Goal: Task Accomplishment & Management: Manage account settings

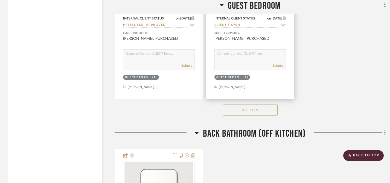
scroll to position [2436, 1]
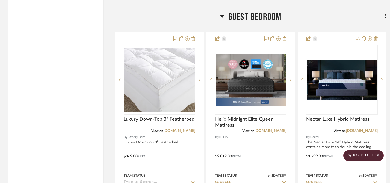
scroll to position [1773, 0]
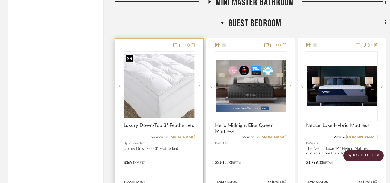
click at [165, 87] on img "0" at bounding box center [159, 86] width 71 height 64
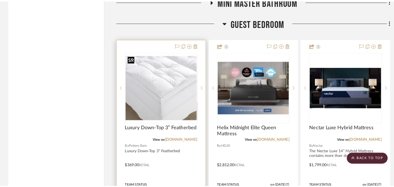
scroll to position [0, 0]
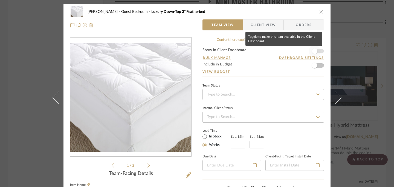
click at [315, 50] on span "button" at bounding box center [314, 50] width 5 height 5
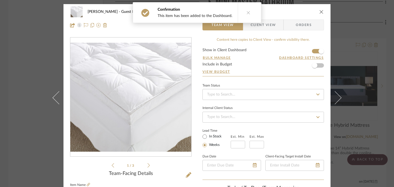
click at [249, 16] on button at bounding box center [248, 12] width 21 height 20
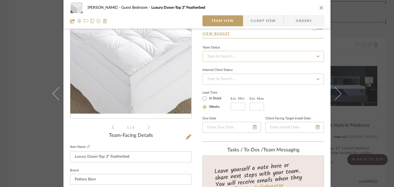
scroll to position [37, 0]
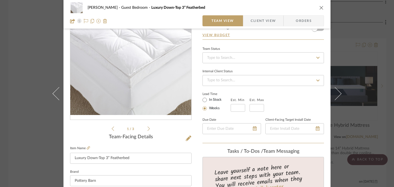
click at [318, 56] on icon at bounding box center [318, 58] width 5 height 4
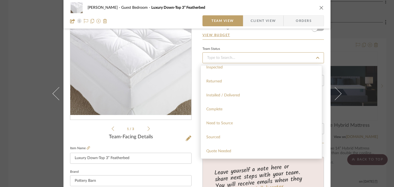
scroll to position [128, 0]
click at [216, 125] on span "Sourced" at bounding box center [213, 125] width 14 height 4
type input "[DATE]"
type input "Sourced"
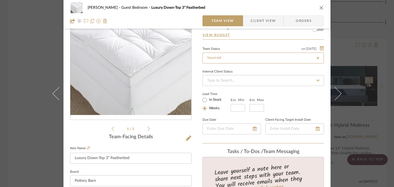
type input "[DATE]"
type input "Sourced"
click at [317, 80] on icon at bounding box center [317, 80] width 3 height 2
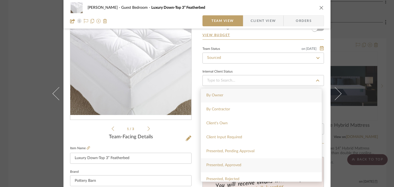
click at [247, 163] on div "Presented, Approved" at bounding box center [261, 165] width 121 height 14
type input "[DATE]"
type input "Presented, Approved"
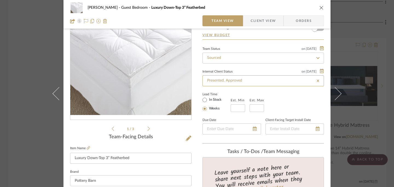
type input "[DATE]"
type input "Presented, Approved"
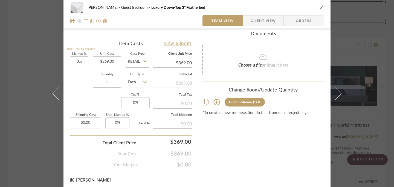
scroll to position [322, 0]
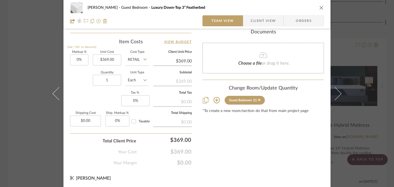
click at [320, 7] on icon "close" at bounding box center [321, 7] width 4 height 4
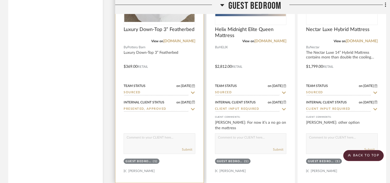
scroll to position [1869, 0]
click at [167, 142] on textarea at bounding box center [159, 138] width 71 height 10
click at [177, 137] on textarea "I added the mattress topper to you dashboard as well." at bounding box center [159, 138] width 71 height 10
type textarea "I added the mattress topper to your dashboard as well."
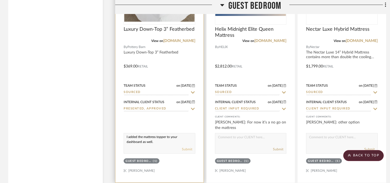
click at [188, 148] on button "Submit" at bounding box center [187, 148] width 10 height 5
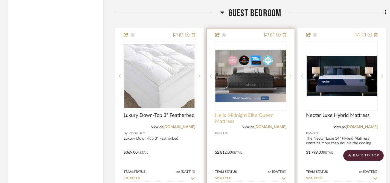
scroll to position [1783, 0]
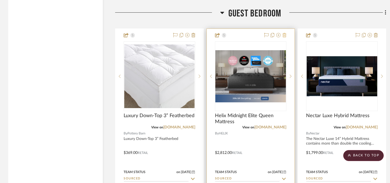
click at [286, 34] on icon at bounding box center [285, 35] width 4 height 4
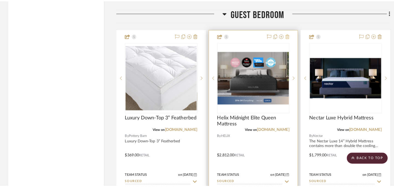
scroll to position [0, 0]
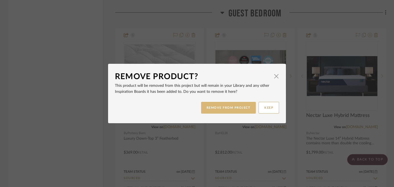
click at [237, 108] on button "REMOVE FROM PROJECT" at bounding box center [228, 108] width 55 height 12
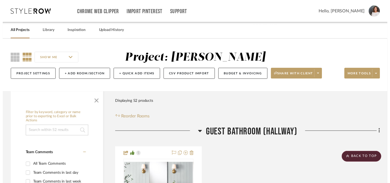
scroll to position [1783, 0]
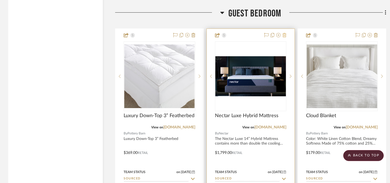
click at [285, 33] on icon at bounding box center [285, 35] width 4 height 4
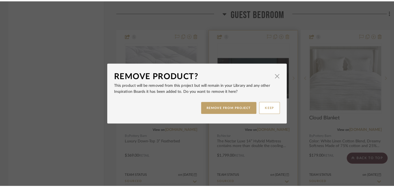
scroll to position [0, 0]
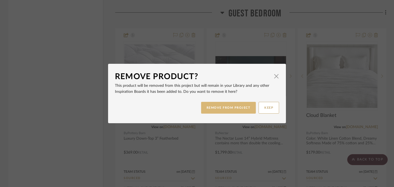
click at [244, 107] on button "REMOVE FROM PROJECT" at bounding box center [228, 108] width 55 height 12
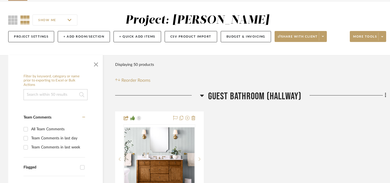
scroll to position [38, 0]
